Goal: Use online tool/utility: Utilize a website feature to perform a specific function

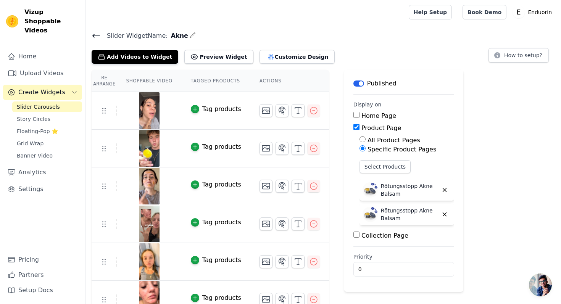
click at [96, 36] on icon at bounding box center [96, 35] width 9 height 9
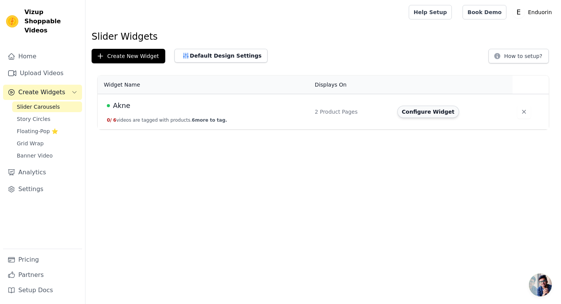
click at [445, 111] on button "Configure Widget" at bounding box center [429, 112] width 62 height 12
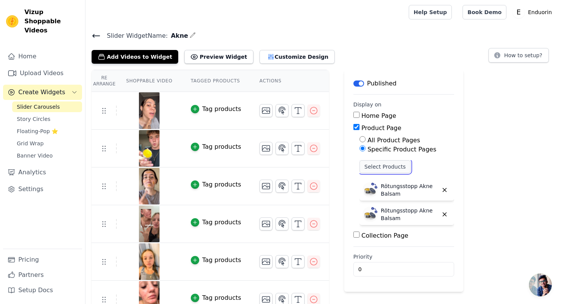
click at [389, 170] on button "Select Products" at bounding box center [385, 166] width 51 height 13
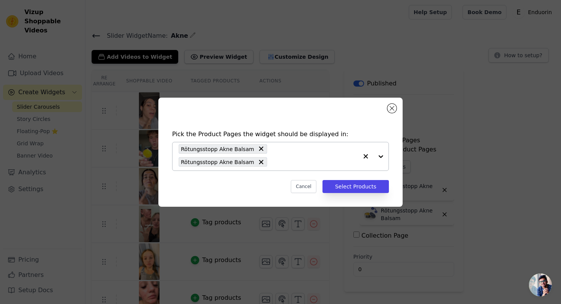
click at [331, 164] on input "text" at bounding box center [314, 162] width 87 height 9
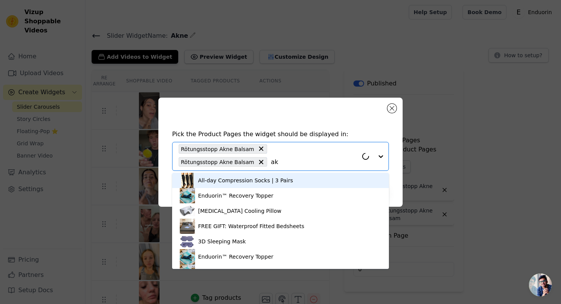
type input "akn"
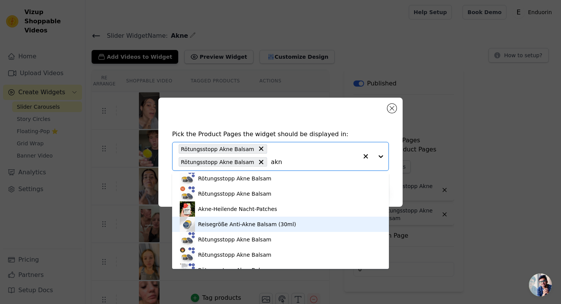
scroll to position [28, 0]
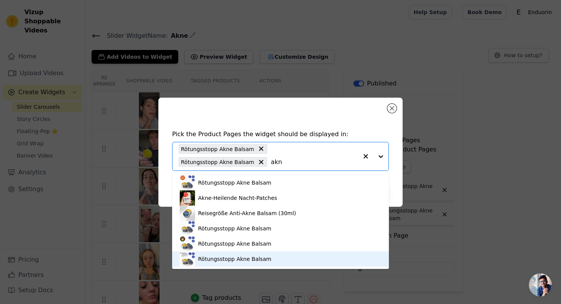
click at [255, 259] on div "Rötungsstopp Akne Balsam" at bounding box center [234, 259] width 73 height 8
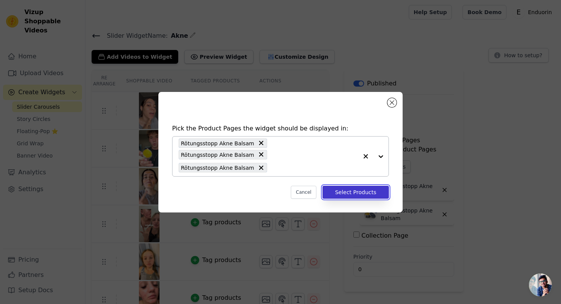
click at [330, 186] on button "Select Products" at bounding box center [356, 192] width 66 height 13
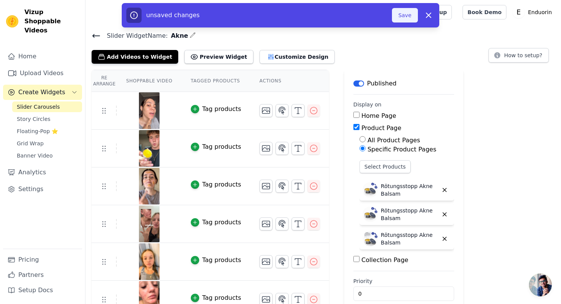
click at [400, 14] on button "Save" at bounding box center [405, 15] width 26 height 15
